Goal: Navigation & Orientation: Find specific page/section

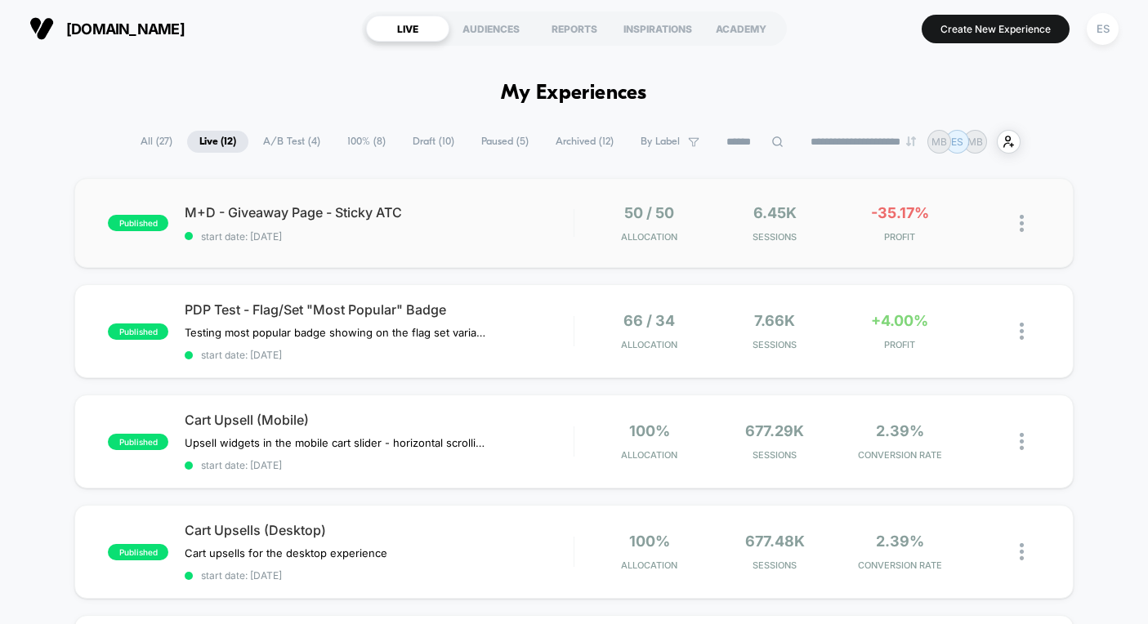
click at [537, 194] on div "published M+D - Giveaway Page - Sticky ATC start date: [DATE] 50 / 50 Allocatio…" at bounding box center [573, 223] width 999 height 90
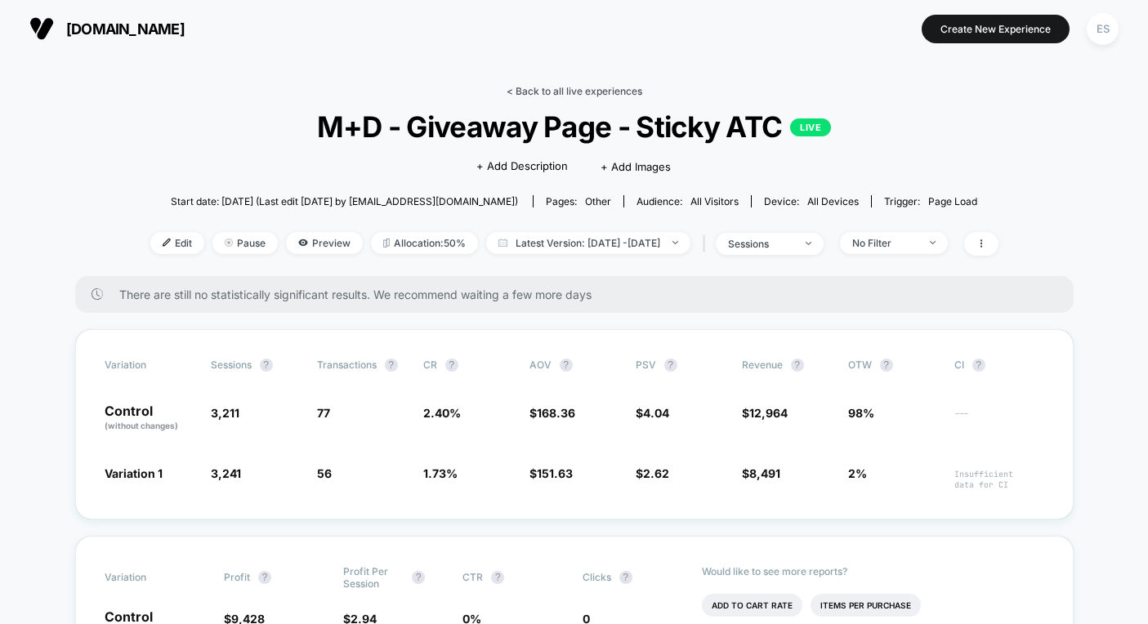
click at [548, 91] on link "< Back to all live experiences" at bounding box center [575, 91] width 136 height 12
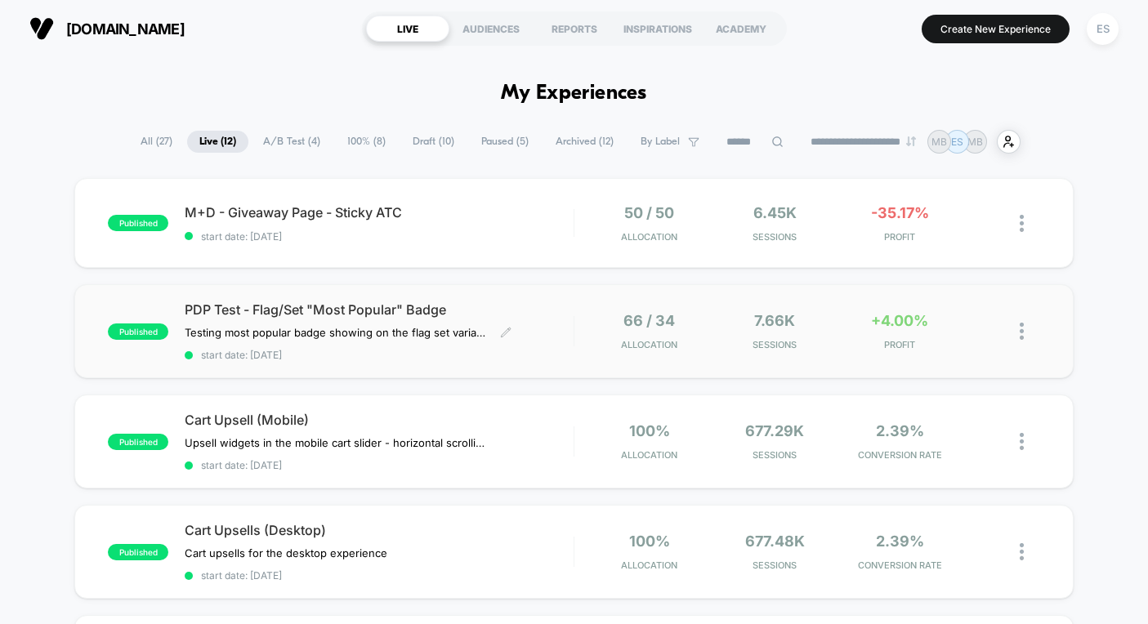
click at [554, 302] on span "PDP Test - Flag/Set "Most Popular" Badge" at bounding box center [379, 310] width 388 height 16
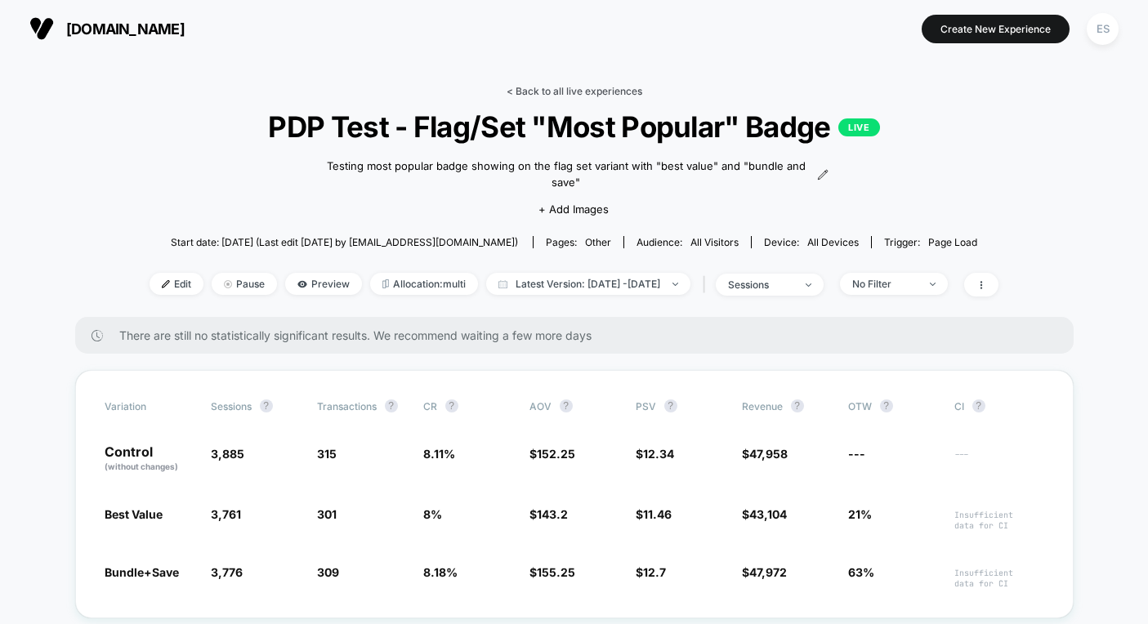
click at [534, 90] on link "< Back to all live experiences" at bounding box center [575, 91] width 136 height 12
